Goal: Task Accomplishment & Management: Manage account settings

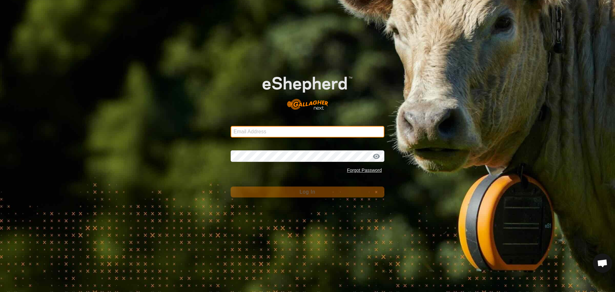
type input "[PERSON_NAME][EMAIL_ADDRESS][PERSON_NAME][DOMAIN_NAME]"
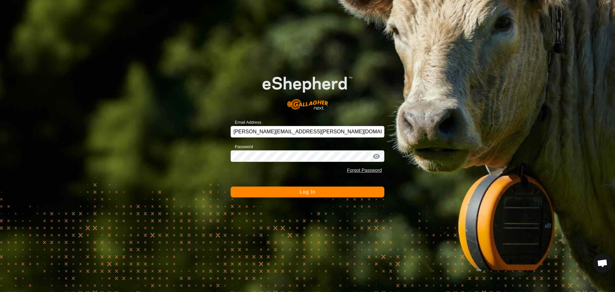
click at [253, 191] on button "Log In" at bounding box center [308, 191] width 154 height 11
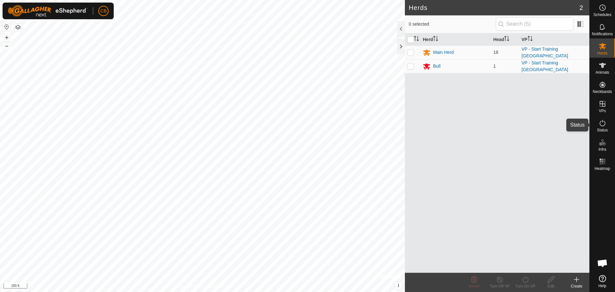
click at [602, 127] on es-activation-svg-icon at bounding box center [603, 123] width 12 height 10
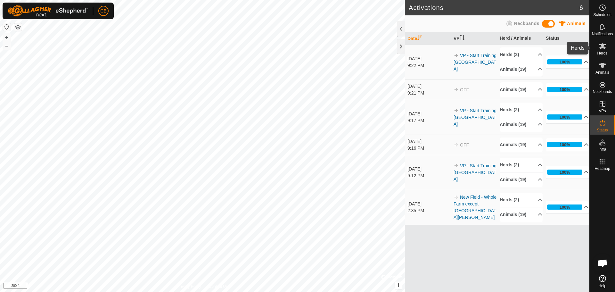
click at [605, 46] on icon at bounding box center [603, 46] width 8 height 8
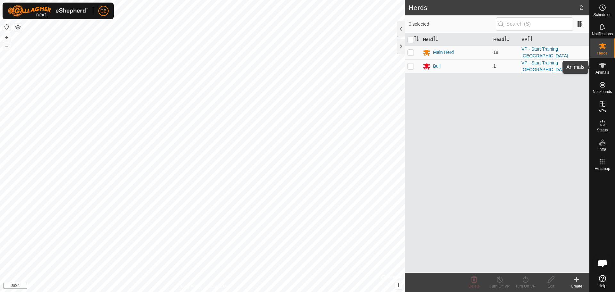
click at [600, 69] on es-animals-svg-icon at bounding box center [603, 65] width 12 height 10
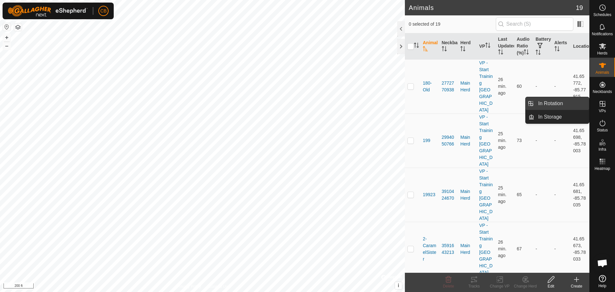
click at [565, 101] on link "In Rotation" at bounding box center [561, 103] width 55 height 13
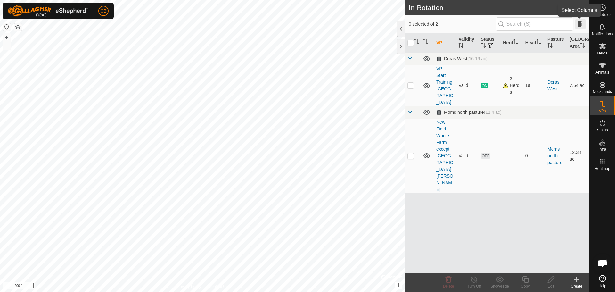
click at [580, 26] on span at bounding box center [580, 24] width 10 height 10
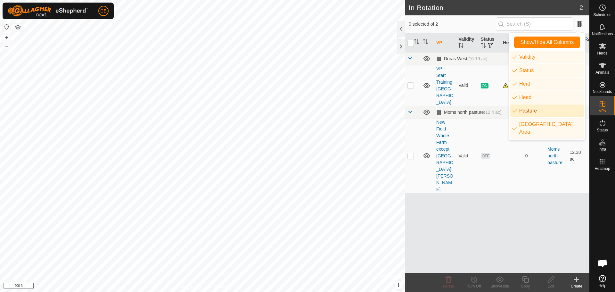
click at [608, 200] on div at bounding box center [602, 222] width 25 height 99
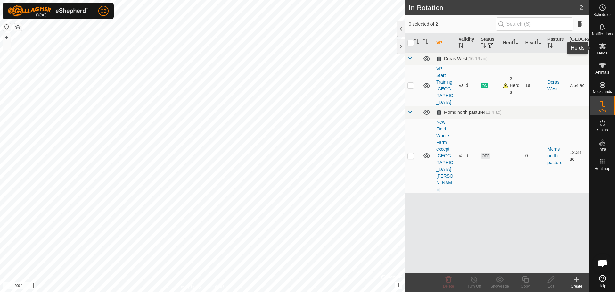
click at [601, 45] on icon at bounding box center [603, 46] width 8 height 8
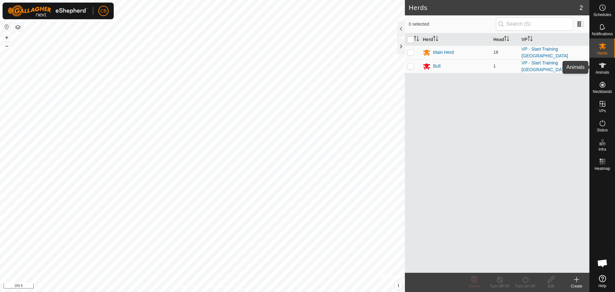
click at [600, 63] on icon at bounding box center [603, 66] width 8 height 8
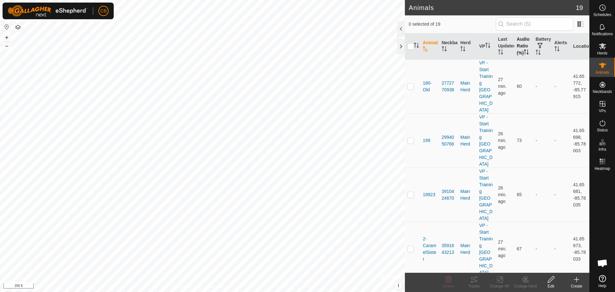
click at [520, 47] on th "Audio Ratio (%)" at bounding box center [523, 46] width 19 height 26
click at [518, 52] on th "Audio Ratio (%)" at bounding box center [523, 46] width 19 height 26
click at [577, 23] on span at bounding box center [580, 24] width 10 height 10
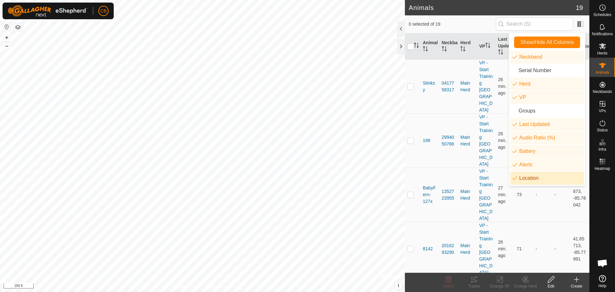
click at [514, 177] on li "Location" at bounding box center [547, 178] width 74 height 13
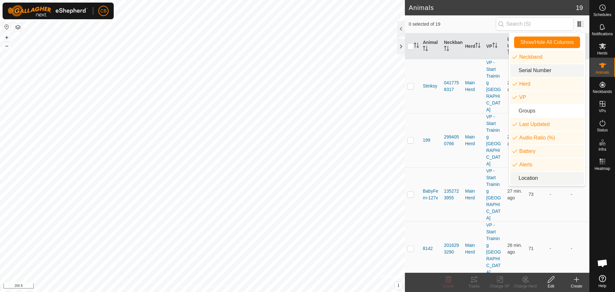
click at [517, 70] on li "Serial Number" at bounding box center [547, 70] width 74 height 13
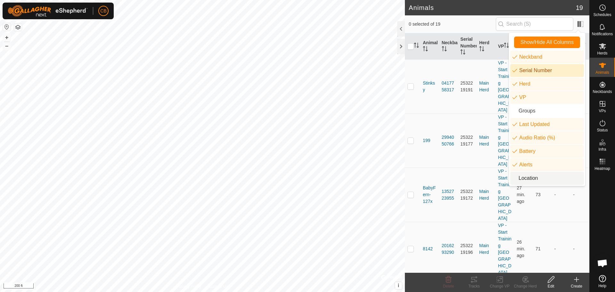
click at [516, 70] on li "Serial Number" at bounding box center [547, 70] width 74 height 13
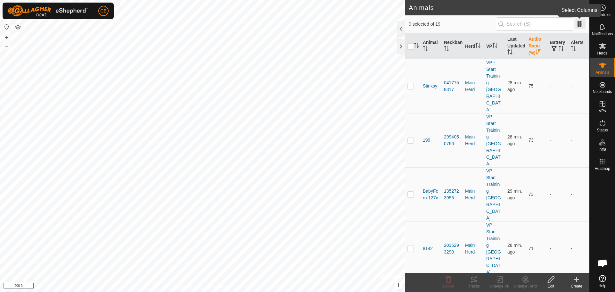
click at [579, 26] on span at bounding box center [580, 24] width 10 height 10
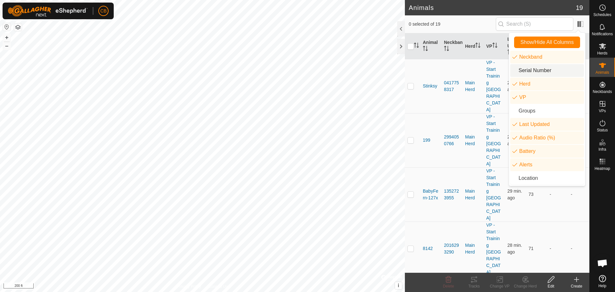
click at [456, 10] on h2 "Animals" at bounding box center [492, 8] width 167 height 8
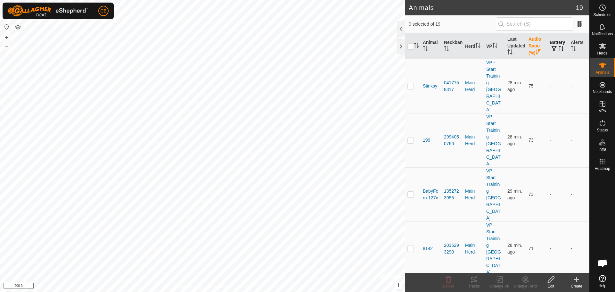
click at [551, 45] on th "Battery" at bounding box center [557, 46] width 21 height 26
click at [580, 23] on span at bounding box center [580, 24] width 10 height 10
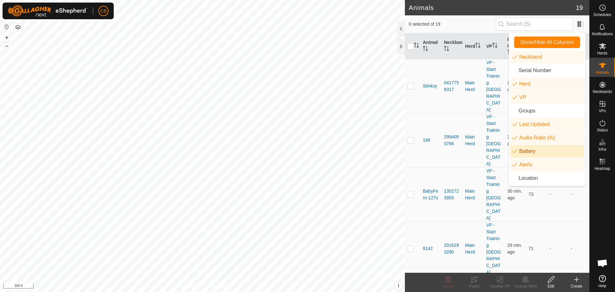
click at [515, 150] on li "Battery" at bounding box center [547, 151] width 74 height 13
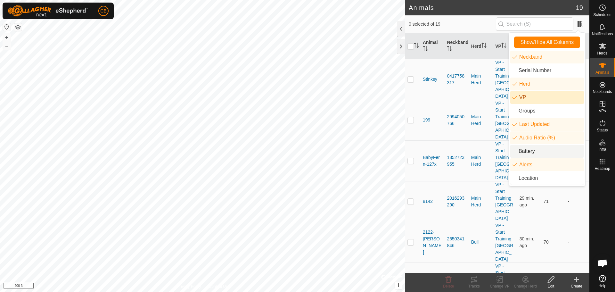
click at [517, 97] on li "VP" at bounding box center [547, 97] width 74 height 13
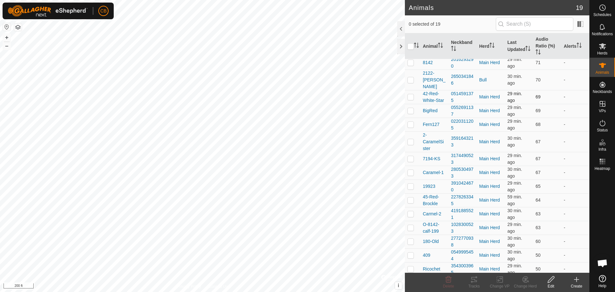
scroll to position [55, 0]
